Goal: Ask a question: Seek information or help from site administrators or community

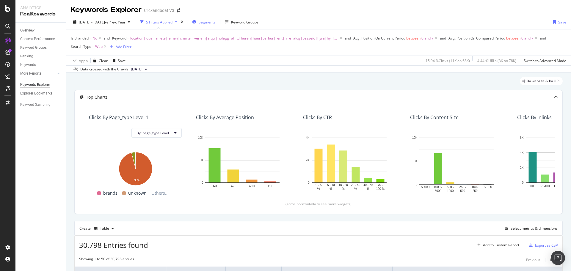
click at [215, 20] on span "Segments" at bounding box center [207, 22] width 17 height 5
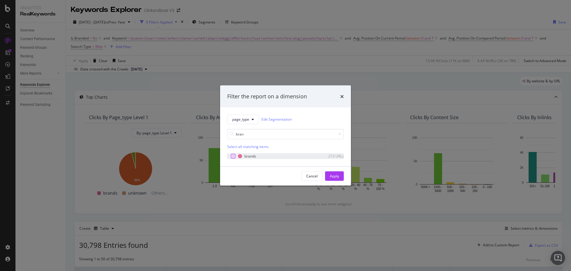
type input "bran"
click at [233, 158] on div "modal" at bounding box center [233, 156] width 5 height 5
click at [338, 178] on div "Apply" at bounding box center [334, 176] width 9 height 9
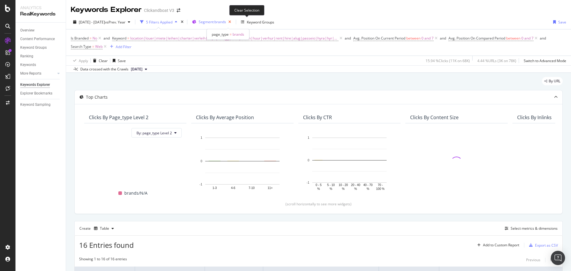
click at [233, 22] on icon "button" at bounding box center [229, 22] width 7 height 8
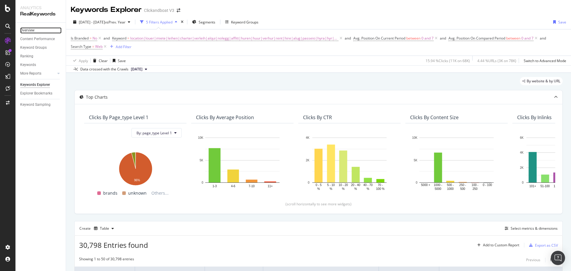
click at [32, 29] on div "Overview" at bounding box center [27, 30] width 14 height 6
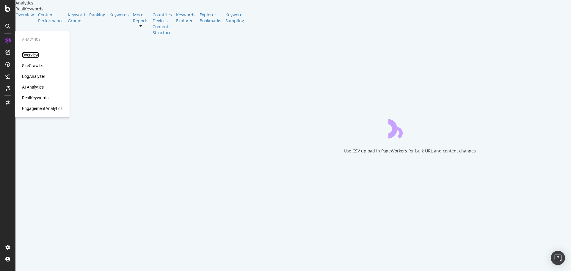
click at [26, 53] on div "Overview" at bounding box center [30, 55] width 17 height 6
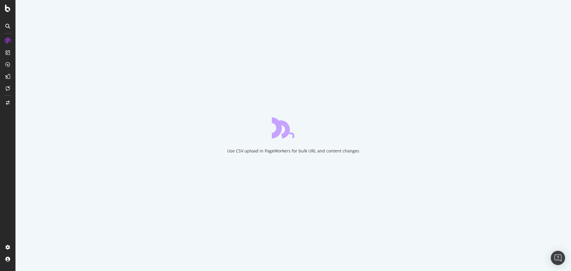
click at [3, 271] on icon "close toast" at bounding box center [1, 274] width 3 height 6
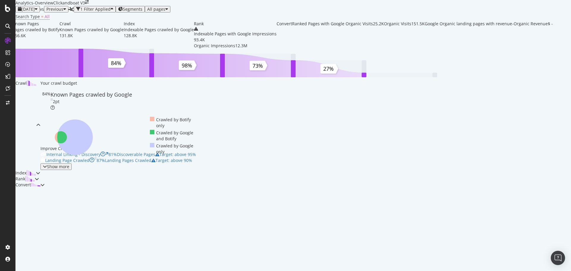
scroll to position [210, 0]
click at [40, 170] on div at bounding box center [38, 173] width 4 height 6
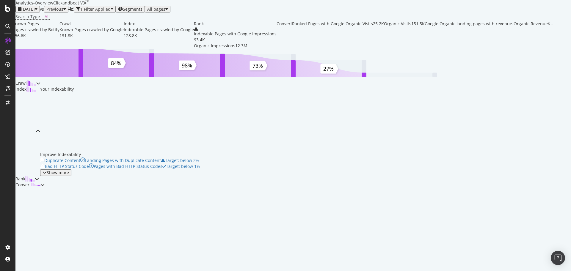
scroll to position [136, 0]
click at [40, 86] on div at bounding box center [38, 131] width 4 height 90
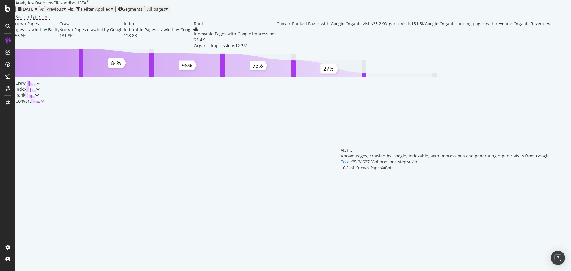
scroll to position [40, 0]
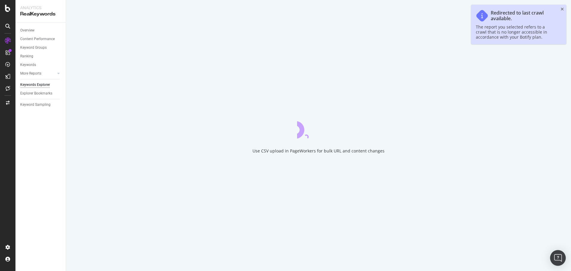
click at [560, 260] on img "Open Intercom Messenger" at bounding box center [558, 258] width 8 height 8
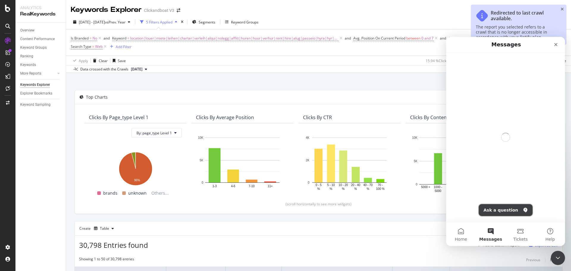
click at [500, 215] on button "Ask a question" at bounding box center [506, 210] width 54 height 12
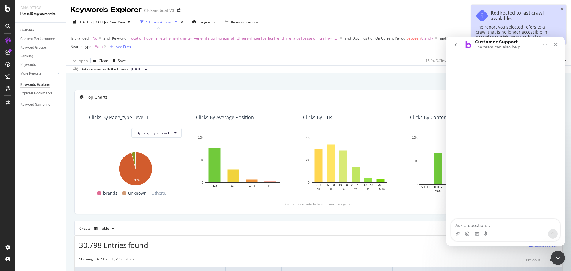
click at [484, 229] on div "Intercom messenger" at bounding box center [486, 234] width 5 height 10
click at [482, 226] on textarea "Ask a question…" at bounding box center [505, 224] width 109 height 10
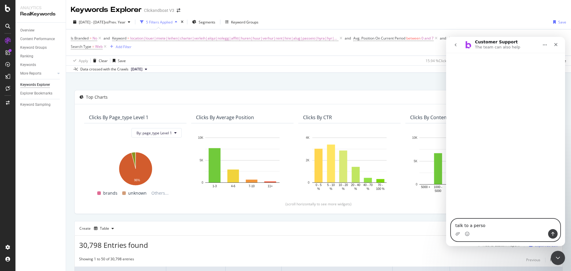
type textarea "talk to a person"
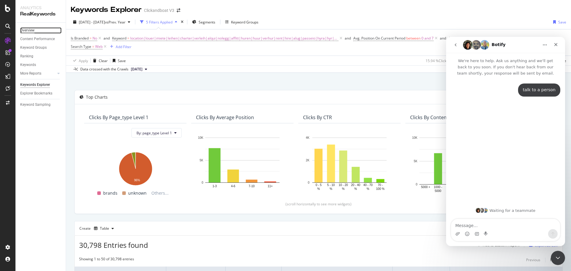
click at [33, 33] on div "Overview" at bounding box center [27, 30] width 14 height 6
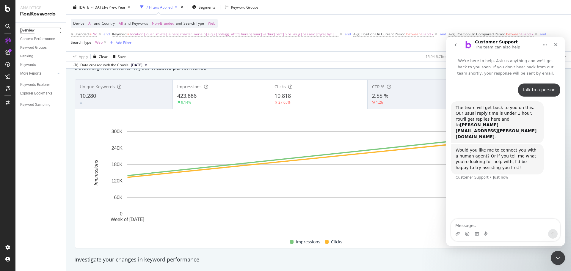
scroll to position [37, 0]
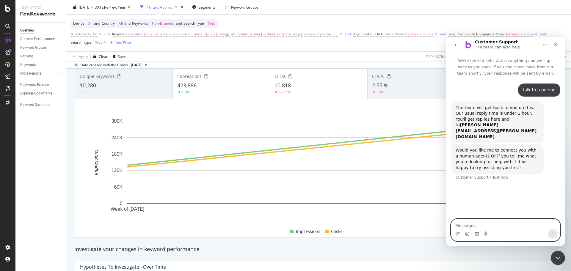
click at [471, 226] on textarea "Message…" at bounding box center [505, 224] width 109 height 10
type textarea "human agent"
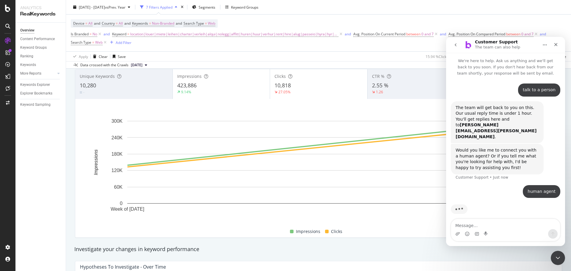
click at [457, 47] on button "go back" at bounding box center [455, 44] width 11 height 11
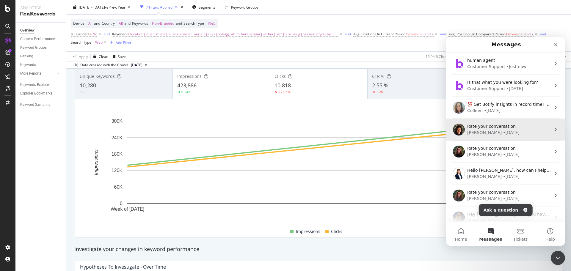
click at [503, 131] on div "• 1w ago" at bounding box center [511, 133] width 17 height 6
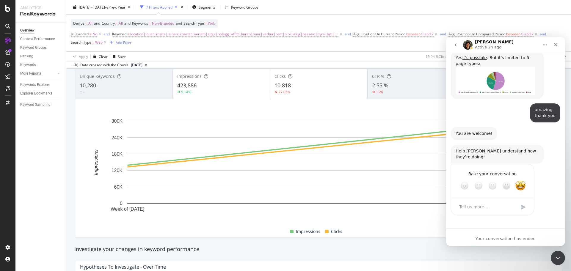
scroll to position [1747, 0]
click at [477, 60] on link "it's possible" at bounding box center [474, 57] width 24 height 5
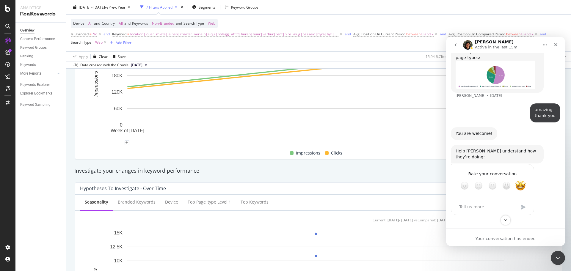
scroll to position [149, 0]
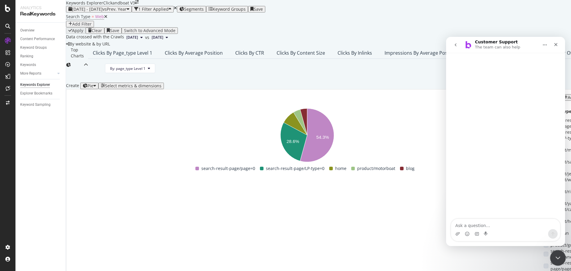
click at [558, 256] on icon "Close Intercom Messenger" at bounding box center [556, 257] width 7 height 7
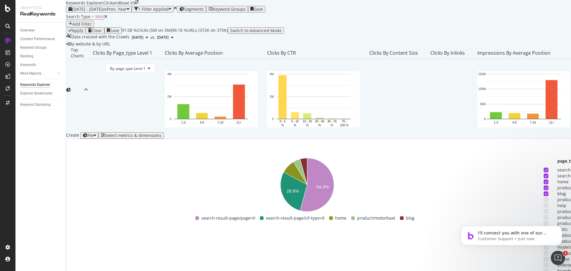
scroll to position [74, 0]
click at [543, 233] on div at bounding box center [545, 235] width 5 height 5
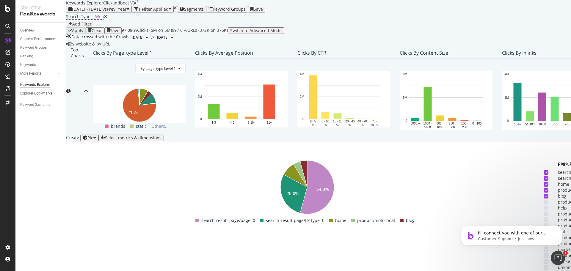
scroll to position [0, 0]
click at [545, 195] on icon at bounding box center [546, 196] width 3 height 3
click at [543, 271] on div at bounding box center [545, 273] width 5 height 5
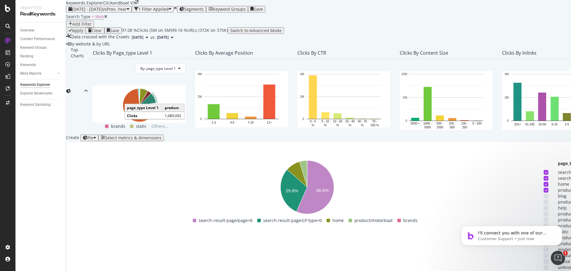
scroll to position [0, 0]
drag, startPoint x: 544, startPoint y: 207, endPoint x: 528, endPoint y: 206, distance: 16.1
click at [507, 235] on span "I'll connect you with one of our human agents who can assist you further." at bounding box center [513, 239] width 71 height 17
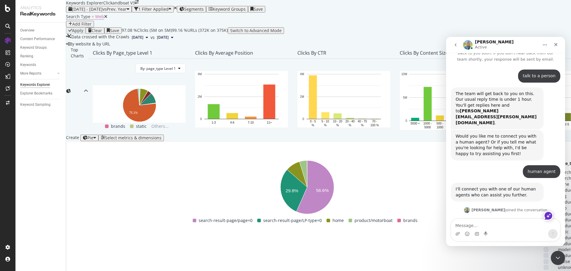
scroll to position [29, 0]
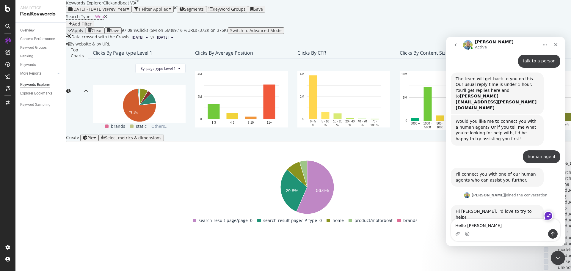
type textarea "Hello Meghan"
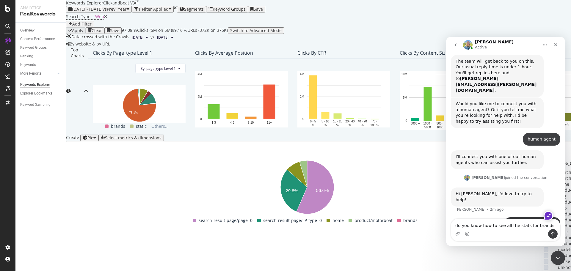
scroll to position [283, 0]
click at [543, 247] on div at bounding box center [545, 249] width 5 height 5
click at [548, 224] on textarea "do you know how to see all the stats for brands" at bounding box center [505, 224] width 109 height 10
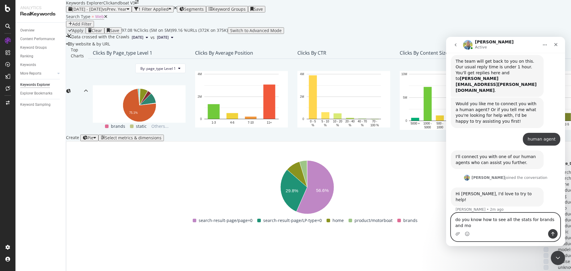
scroll to position [52, 0]
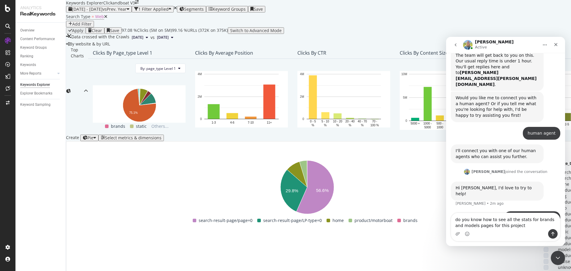
click at [519, 231] on div "Intercom messenger" at bounding box center [505, 234] width 109 height 10
click at [519, 229] on textarea "do you know how to see all the stats for brands and models pages for this proje…" at bounding box center [505, 221] width 109 height 16
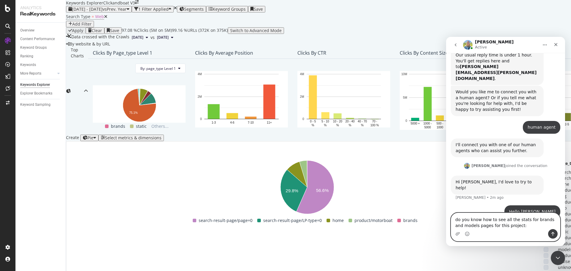
paste textarea "https://app.botify.com/clickandboat-group/clickandboat-v3/keywords/explorer?con…"
type textarea "do you know how to see all the stats for brands and models pages for this proje…"
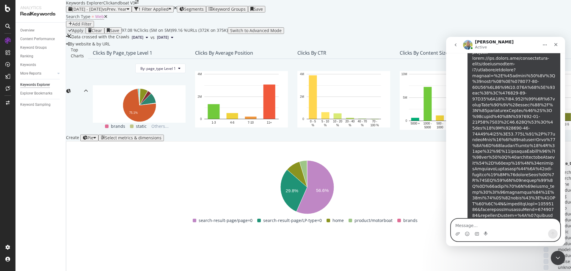
scroll to position [264, 0]
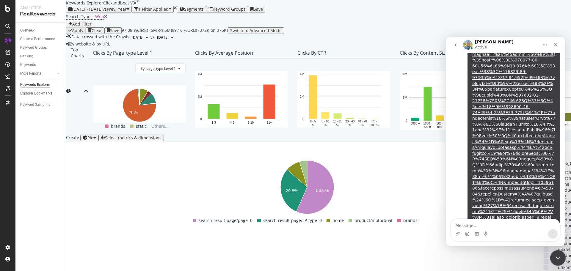
drag, startPoint x: 559, startPoint y: 259, endPoint x: 889, endPoint y: 441, distance: 377.2
click at [559, 259] on icon "Close Intercom Messenger" at bounding box center [556, 257] width 7 height 7
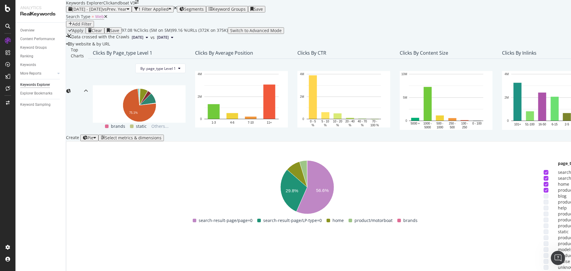
scroll to position [0, 0]
click at [543, 188] on div at bounding box center [550, 190] width 14 height 5
click at [545, 189] on icon at bounding box center [546, 190] width 3 height 3
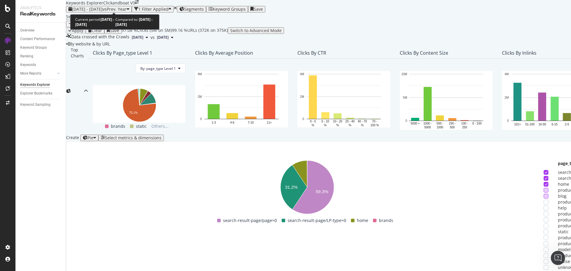
click at [127, 6] on span "vs Prev. Year" at bounding box center [115, 9] width 24 height 6
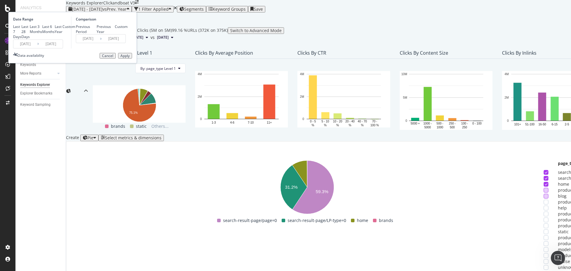
click at [62, 34] on div "Last Year" at bounding box center [59, 29] width 8 height 10
type input "2024/10/12"
type input "2025/10/11"
type input "2023/10/14"
type input "2024/10/12"
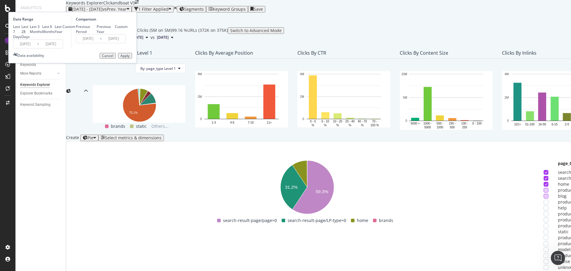
click at [75, 29] on div "Custom" at bounding box center [68, 26] width 13 height 5
type input "2025/09/14"
type input "2024/09/15"
click at [63, 48] on input "2025/10/11" at bounding box center [51, 44] width 24 height 8
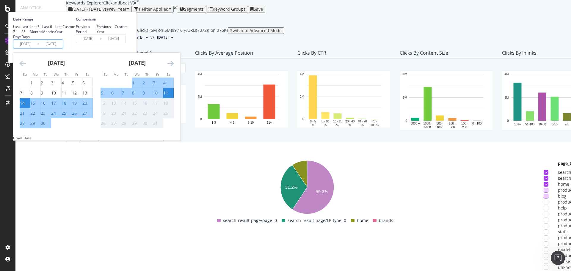
click at [174, 67] on icon "Move forward to switch to the next month." at bounding box center [170, 63] width 6 height 7
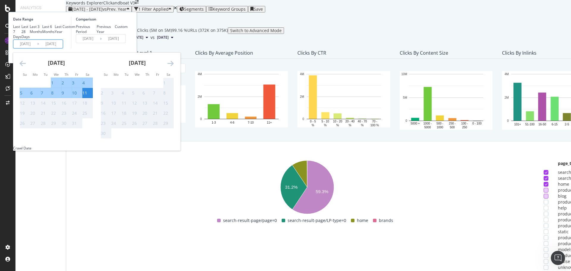
click at [174, 67] on icon "Move forward to switch to the next month." at bounding box center [170, 63] width 6 height 7
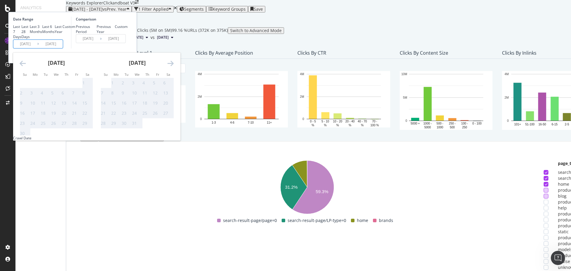
click at [26, 67] on icon "Move backward to switch to the previous month." at bounding box center [23, 63] width 6 height 7
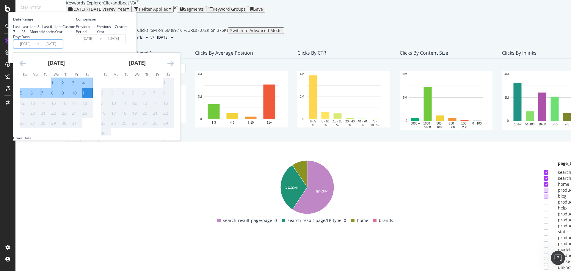
click at [26, 67] on icon "Move backward to switch to the previous month." at bounding box center [23, 63] width 6 height 7
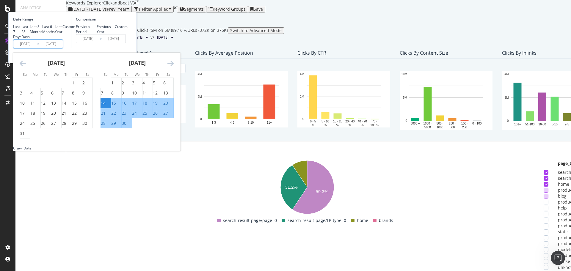
click at [26, 67] on icon "Move backward to switch to the previous month." at bounding box center [23, 63] width 6 height 7
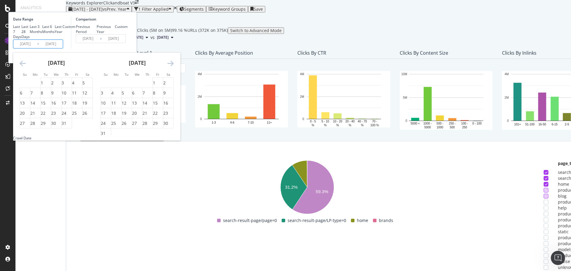
click at [128, 48] on div "Comparison Previous Period Previous Year Custom 2024/09/15 Navigate forward to …" at bounding box center [99, 33] width 56 height 32
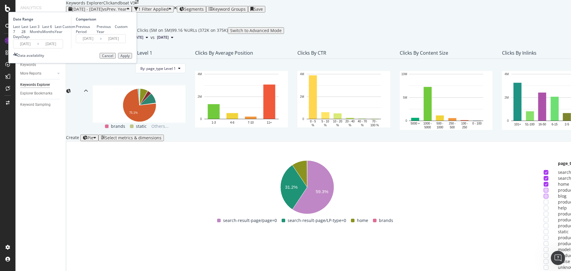
click at [113, 58] on div "Cancel" at bounding box center [107, 56] width 11 height 4
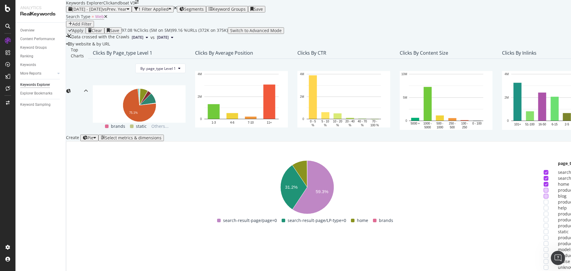
scroll to position [172, 0]
drag, startPoint x: 555, startPoint y: 255, endPoint x: 1105, endPoint y: 497, distance: 600.4
click at [555, 255] on icon "Open Intercom Messenger" at bounding box center [557, 257] width 10 height 10
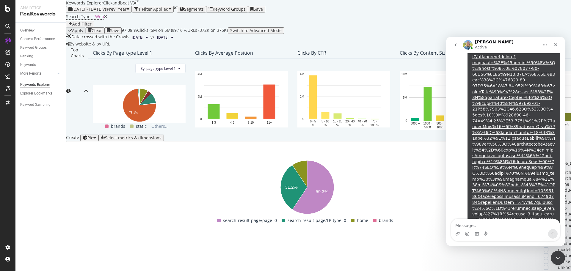
scroll to position [264, 0]
click at [458, 45] on button "go back" at bounding box center [455, 44] width 11 height 11
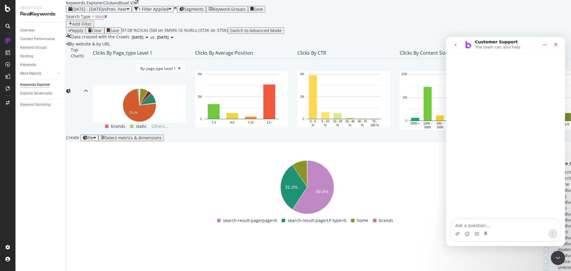
click at [455, 44] on icon "go back" at bounding box center [455, 45] width 5 height 5
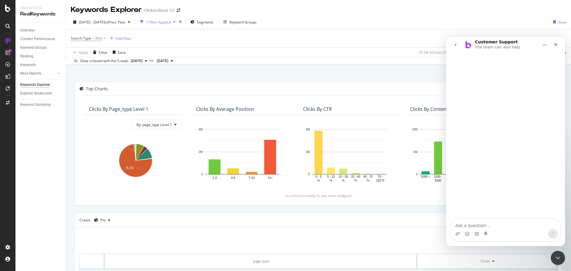
click at [457, 47] on icon "go back" at bounding box center [455, 45] width 5 height 5
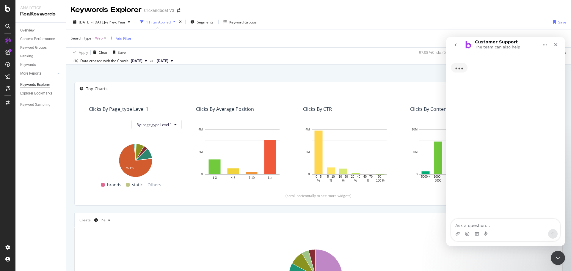
click at [455, 47] on icon "go back" at bounding box center [455, 45] width 5 height 5
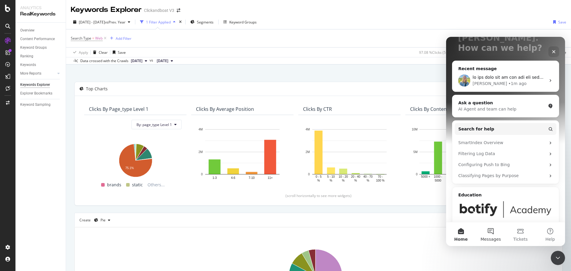
scroll to position [67, 0]
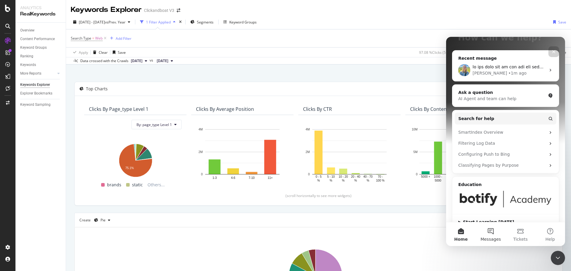
drag, startPoint x: 489, startPoint y: 231, endPoint x: 1017, endPoint y: 190, distance: 529.3
click at [489, 231] on button "Messages" at bounding box center [491, 234] width 30 height 24
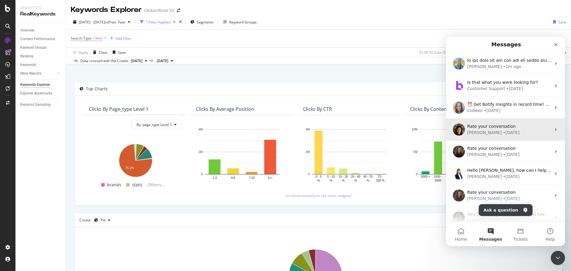
click at [503, 130] on div "[PERSON_NAME] • [DATE]" at bounding box center [509, 133] width 84 height 6
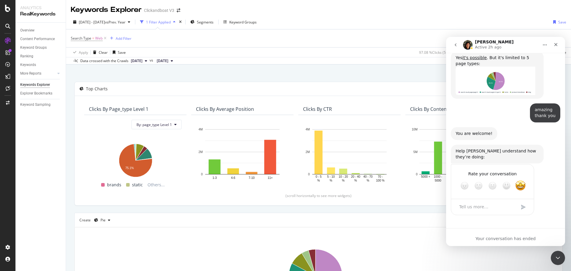
scroll to position [1747, 0]
click at [509, 95] on img "Jenny says…" at bounding box center [495, 81] width 80 height 29
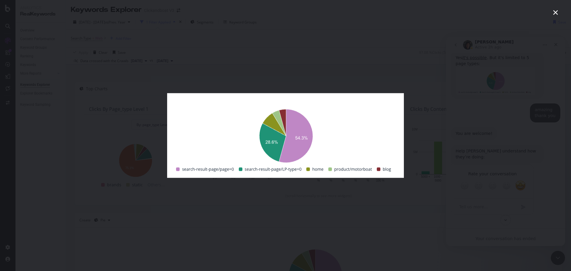
click at [438, 189] on div "Intercom messenger" at bounding box center [285, 135] width 571 height 271
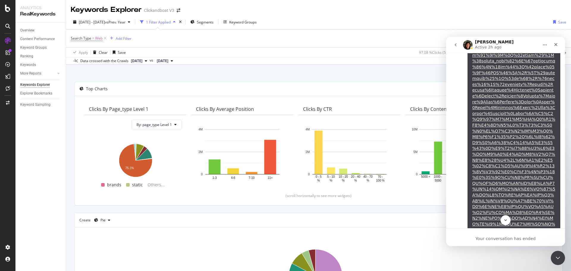
scroll to position [893, 0]
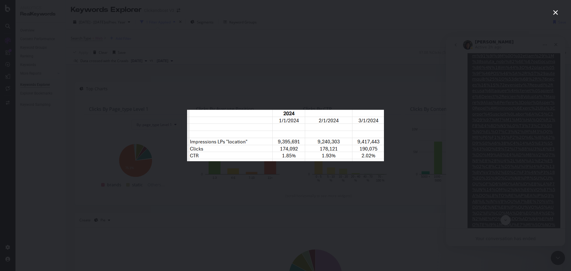
click at [478, 111] on div "Intercom messenger" at bounding box center [285, 135] width 571 height 271
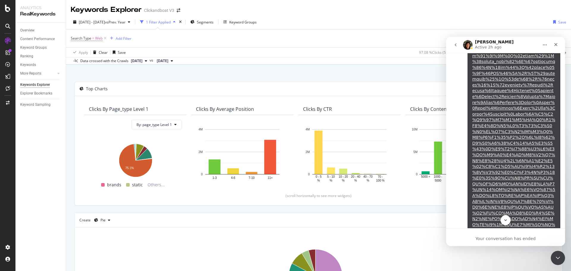
click at [512, 160] on img "Close" at bounding box center [285, 141] width 471 height 59
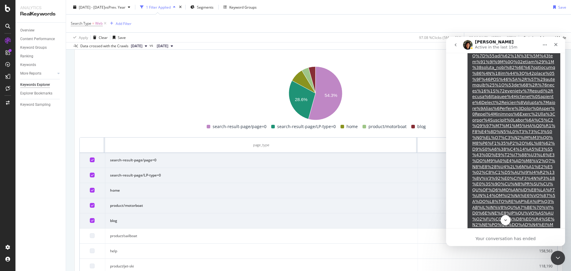
scroll to position [172, 0]
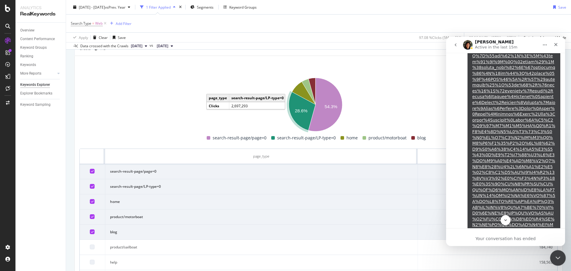
click at [554, 259] on icon "Close Intercom Messenger" at bounding box center [556, 257] width 7 height 7
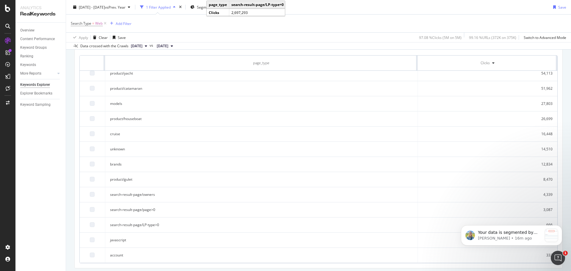
scroll to position [283, 0]
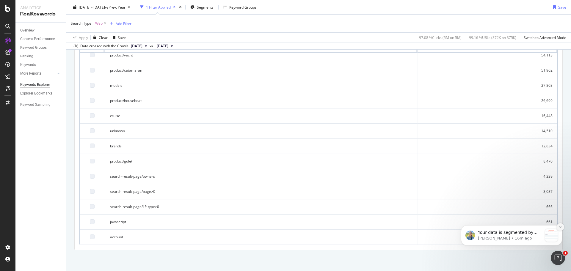
click at [561, 228] on icon "Dismiss notification" at bounding box center [560, 227] width 2 height 2
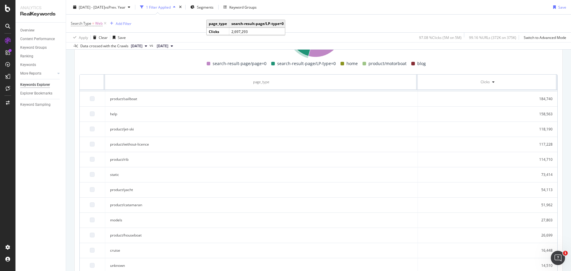
scroll to position [74, 0]
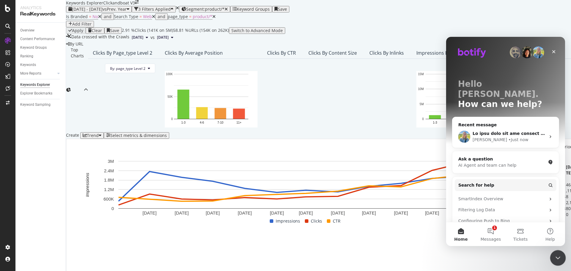
click at [552, 254] on div "Close Intercom Messenger" at bounding box center [557, 257] width 14 height 14
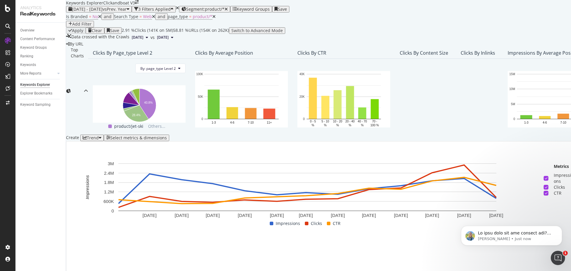
scroll to position [147, 0]
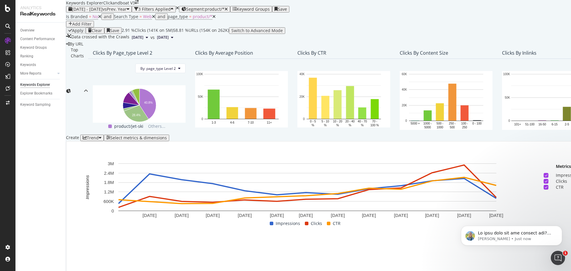
drag, startPoint x: 245, startPoint y: 238, endPoint x: 425, endPoint y: 237, distance: 179.9
click at [560, 227] on icon "Dismiss notification" at bounding box center [560, 228] width 2 height 2
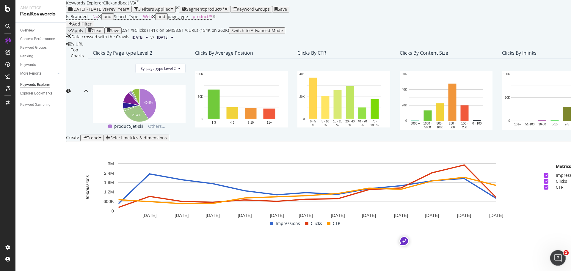
click at [555, 254] on icon "Open Intercom Messenger" at bounding box center [557, 257] width 10 height 10
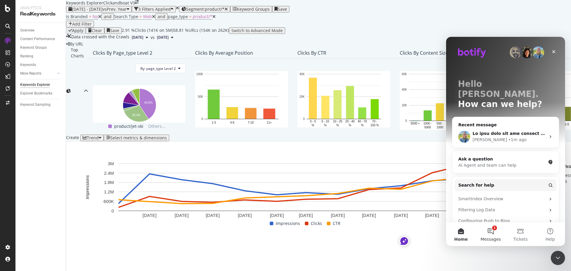
click at [487, 234] on button "1 Messages" at bounding box center [491, 234] width 30 height 24
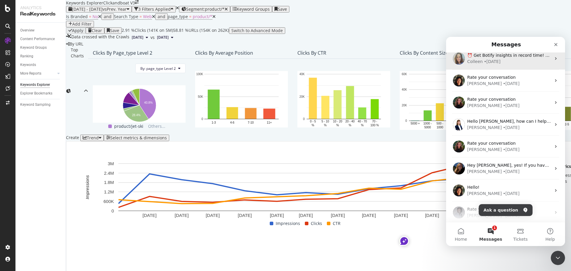
scroll to position [37, 0]
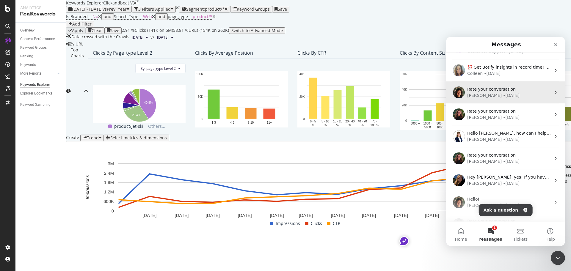
click at [503, 95] on div "• 1w ago" at bounding box center [511, 95] width 17 height 6
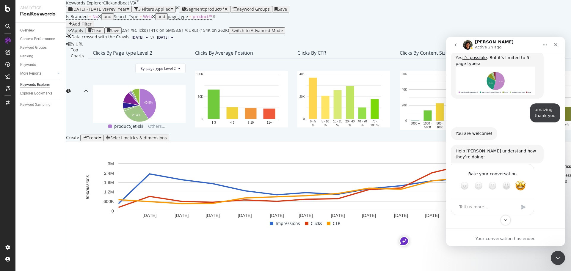
scroll to position [1822, 0]
click at [469, 60] on link "it's possible" at bounding box center [474, 57] width 24 height 5
click at [193, 19] on span "product/*" at bounding box center [203, 17] width 20 height 6
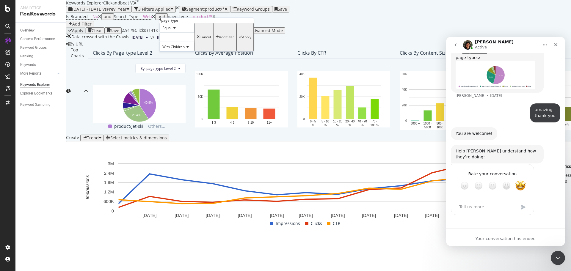
click at [194, 42] on div at bounding box center [176, 37] width 35 height 10
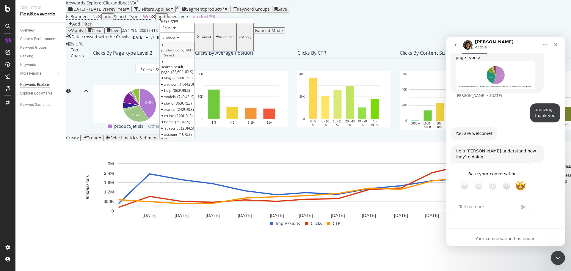
click at [163, 47] on icon at bounding box center [162, 45] width 2 height 4
click at [297, 34] on div "Apply Clear Save 2.91 % Clicks ( 141K on 5M ) 58.81 % URLs ( 154K on 262K ) Swi…" at bounding box center [498, 30] width 864 height 7
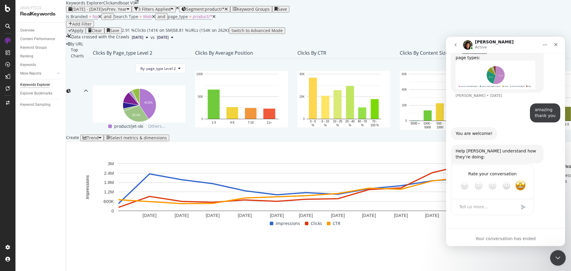
click at [558, 259] on icon "Close Intercom Messenger" at bounding box center [556, 257] width 7 height 7
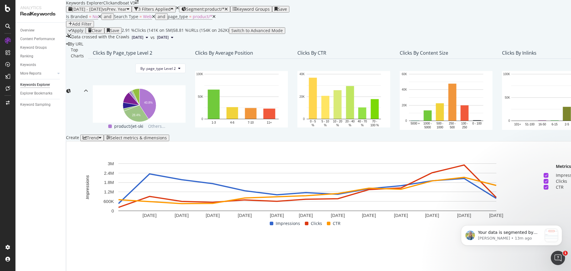
scroll to position [0, 0]
drag, startPoint x: 224, startPoint y: 239, endPoint x: 243, endPoint y: 243, distance: 19.5
click at [39, 230] on div "Overview Content Performance Keyword Groups Ranking Keywords More Reports Count…" at bounding box center [40, 147] width 50 height 249
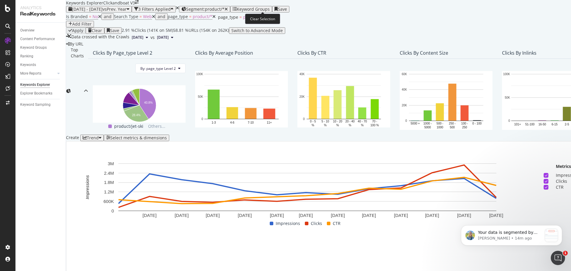
click at [228, 7] on icon "button" at bounding box center [225, 9] width 3 height 4
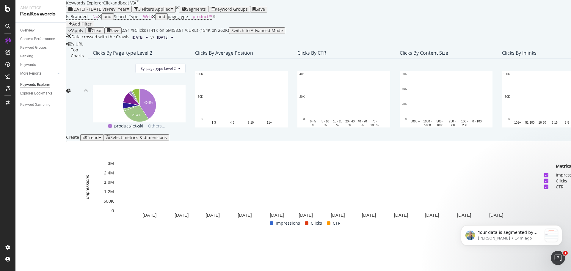
scroll to position [147, 0]
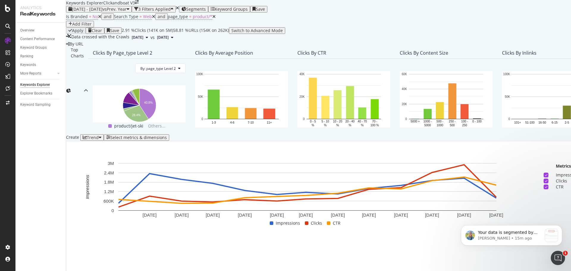
drag, startPoint x: 173, startPoint y: 218, endPoint x: 184, endPoint y: 217, distance: 10.7
click at [360, 257] on div "By URL Top Charts Clicks By page_type Level 2 By: page_type Level 2 Hold CTRL w…" at bounding box center [498, 166] width 864 height 250
drag, startPoint x: 304, startPoint y: 218, endPoint x: 293, endPoint y: 218, distance: 10.7
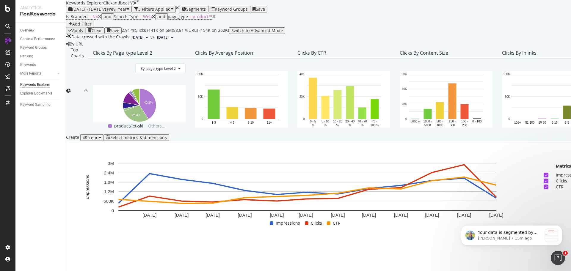
drag, startPoint x: 408, startPoint y: 241, endPoint x: 4, endPoint y: 30, distance: 455.6
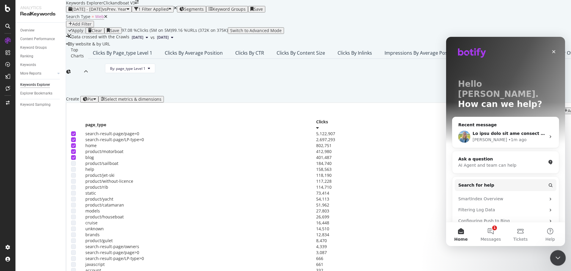
click at [559, 261] on div "Close Intercom Messenger" at bounding box center [557, 257] width 14 height 14
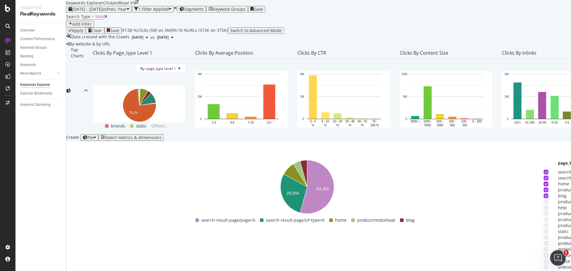
scroll to position [223, 0]
click at [545, 183] on icon at bounding box center [546, 184] width 3 height 3
click at [545, 194] on icon at bounding box center [546, 195] width 3 height 3
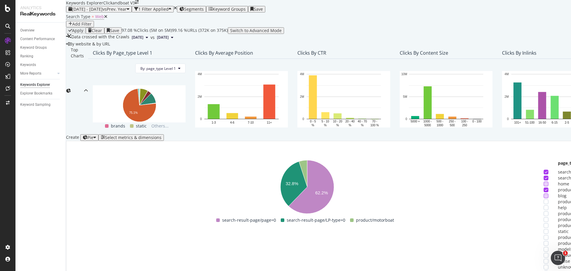
scroll to position [0, 0]
click at [127, 6] on span "vs Prev. Year" at bounding box center [115, 9] width 24 height 6
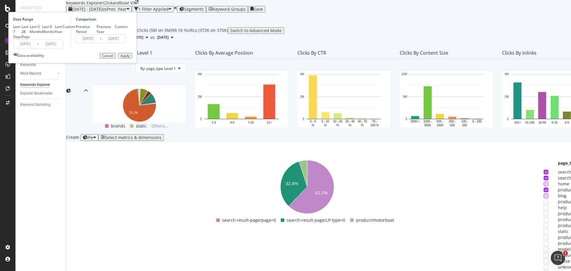
click at [37, 48] on input "[DATE]" at bounding box center [25, 44] width 24 height 8
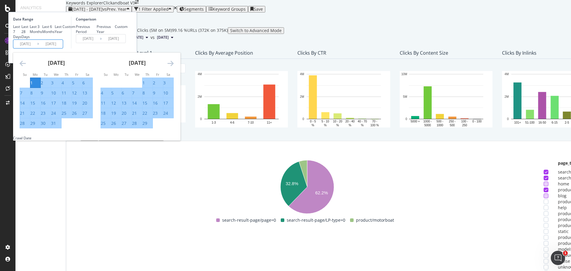
click at [174, 78] on div "[DATE]" at bounding box center [136, 65] width 73 height 25
click at [174, 67] on icon "Move forward to switch to the next month." at bounding box center [170, 63] width 6 height 7
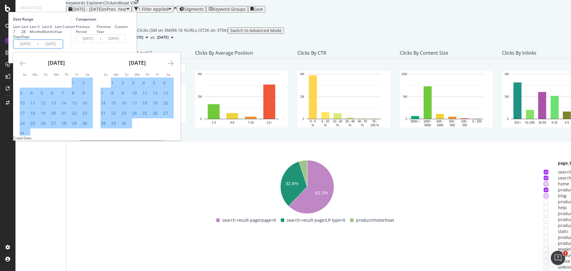
click at [174, 67] on icon "Move forward to switch to the next month." at bounding box center [170, 63] width 6 height 7
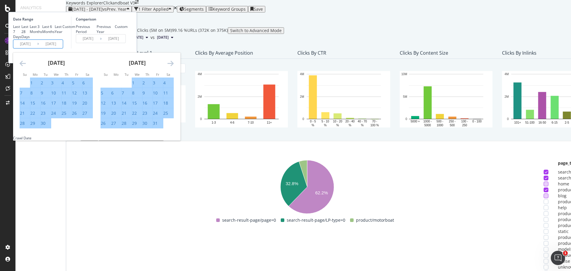
click at [174, 67] on icon "Move forward to switch to the next month." at bounding box center [170, 63] width 6 height 7
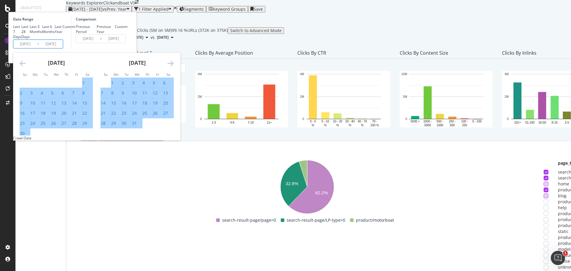
click at [174, 67] on icon "Move forward to switch to the next month." at bounding box center [170, 63] width 6 height 7
click at [103, 86] on div "1" at bounding box center [102, 83] width 2 height 6
type input "[DATE]"
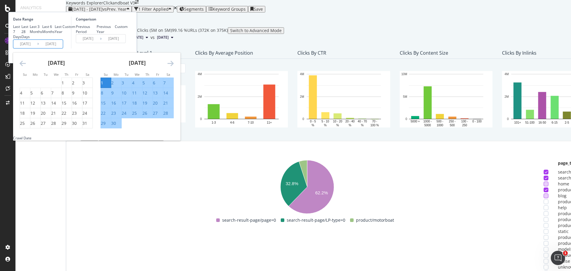
click at [174, 67] on icon "Move forward to switch to the next month." at bounding box center [170, 63] width 6 height 7
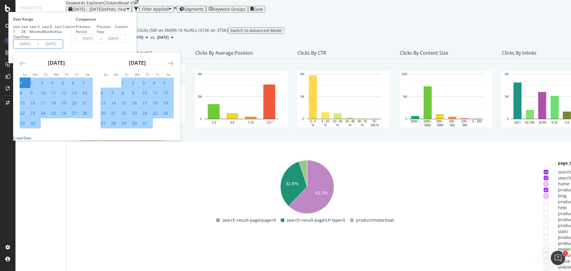
click at [174, 67] on icon "Move forward to switch to the next month." at bounding box center [170, 63] width 6 height 7
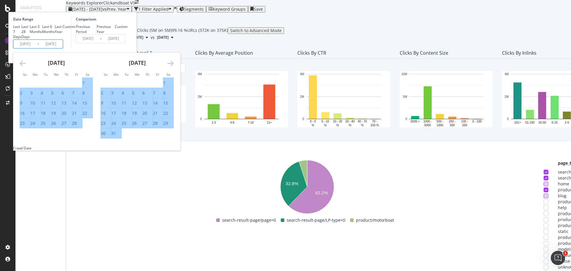
click at [174, 67] on icon "Move forward to switch to the next month." at bounding box center [170, 63] width 6 height 7
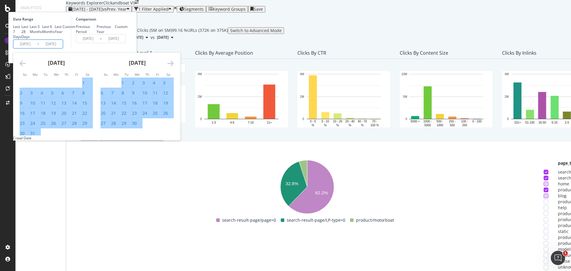
click at [174, 67] on icon "Move forward to switch to the next month." at bounding box center [170, 63] width 6 height 7
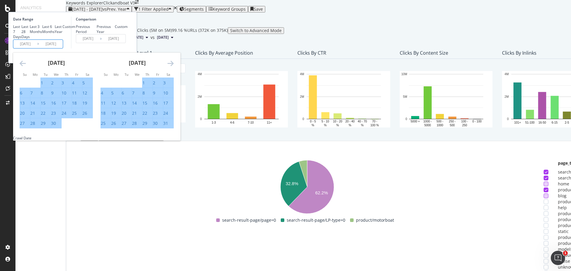
click at [174, 67] on icon "Move forward to switch to the next month." at bounding box center [170, 63] width 6 height 7
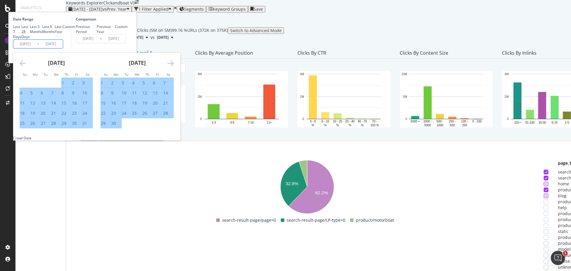
click at [174, 67] on icon "Move forward to switch to the next month." at bounding box center [170, 63] width 6 height 7
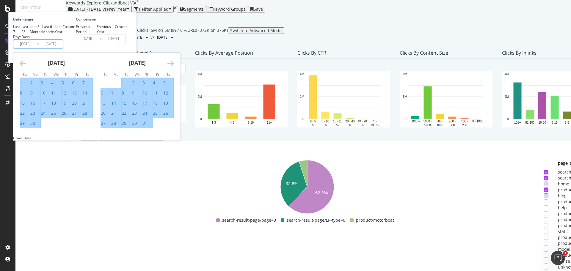
click at [174, 67] on icon "Move forward to switch to the next month." at bounding box center [170, 63] width 6 height 7
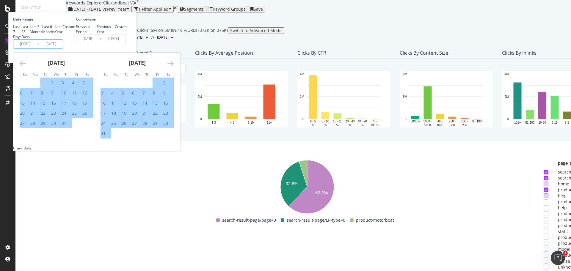
click at [174, 67] on icon "Move forward to switch to the next month." at bounding box center [170, 63] width 6 height 7
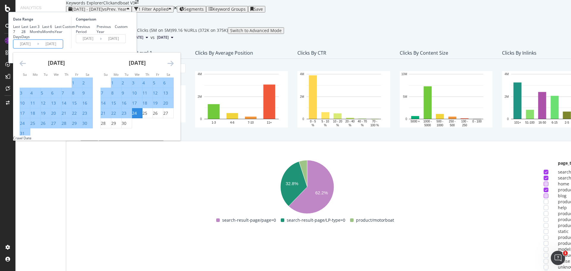
click at [128, 48] on div "Comparison Previous Period Previous Year Custom [DATE] Navigate forward to inte…" at bounding box center [99, 33] width 56 height 32
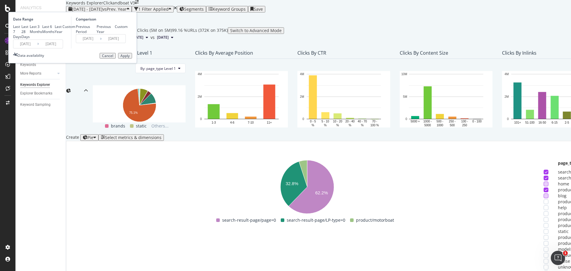
click at [130, 58] on div "Apply" at bounding box center [124, 56] width 9 height 4
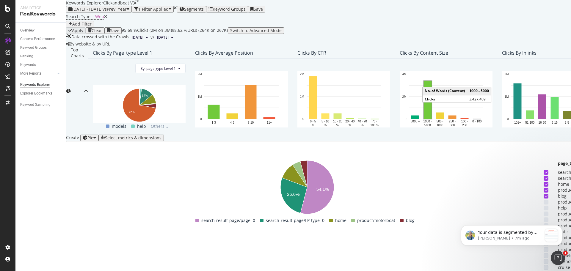
scroll to position [223, 0]
click at [140, 217] on div "search-result-page/page=0 search-result-page/LP-type=0 home product/motorboat b…" at bounding box center [305, 220] width 472 height 7
click at [155, 158] on rect "A chart." at bounding box center [307, 187] width 472 height 59
click at [559, 227] on icon "Dismiss notification" at bounding box center [560, 227] width 3 height 3
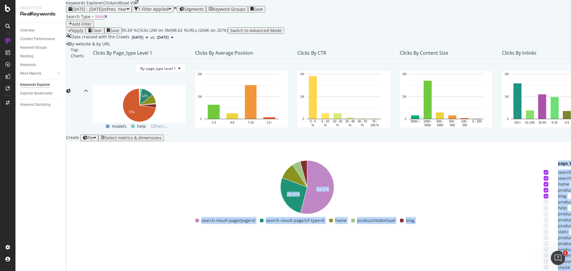
scroll to position [134, 0]
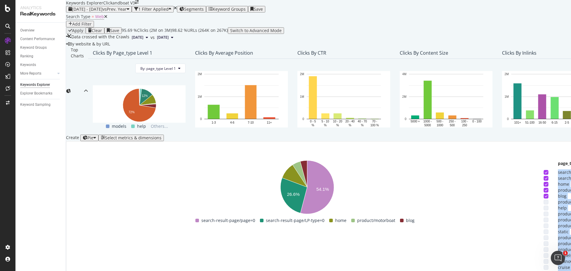
drag, startPoint x: 543, startPoint y: 239, endPoint x: 110, endPoint y: 209, distance: 434.2
copy tbody "search-result-page/page=0 2,410,365 search-result-page/LP-type=0 1,186,897 home…"
click at [473, 158] on rect "A chart." at bounding box center [307, 187] width 472 height 59
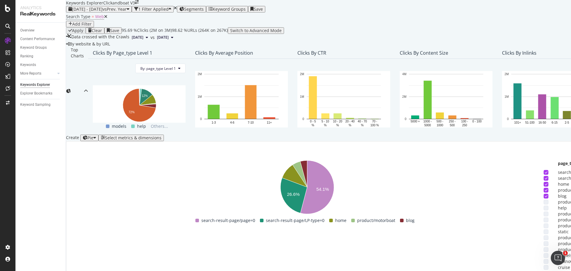
click at [493, 217] on div "search-result-page/page=0 search-result-page/LP-type=0 home product/motorboat b…" at bounding box center [305, 220] width 472 height 7
